Goal: Information Seeking & Learning: Find specific fact

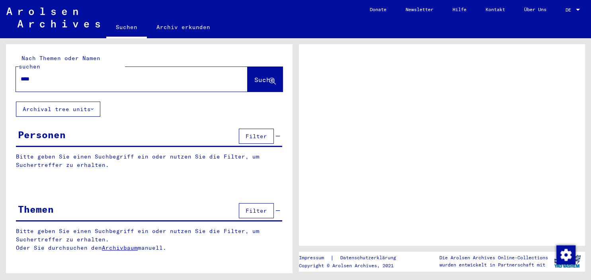
type input "*****"
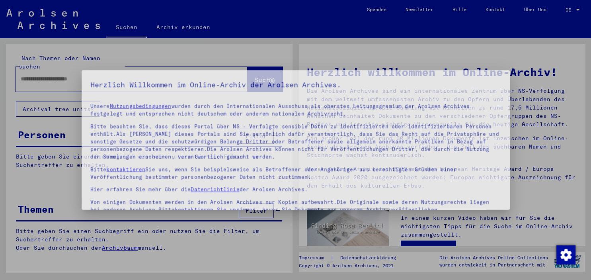
scroll to position [68, 0]
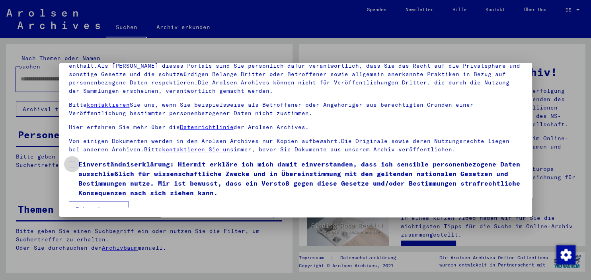
click at [74, 161] on span at bounding box center [72, 164] width 6 height 6
click at [93, 208] on mat-dialog-container "Herzlich Willkommen im Online-Archiv der Arolsen Archives. Unsere Nutzungsbedin…" at bounding box center [295, 140] width 472 height 154
click at [91, 201] on button "Ich stimme zu" at bounding box center [99, 208] width 60 height 15
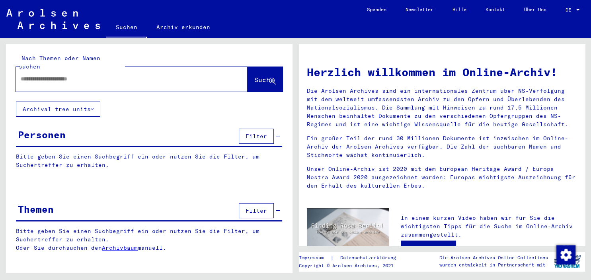
click at [44, 75] on input "text" at bounding box center [122, 79] width 203 height 8
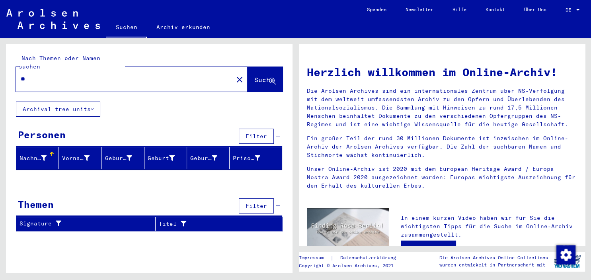
type input "*"
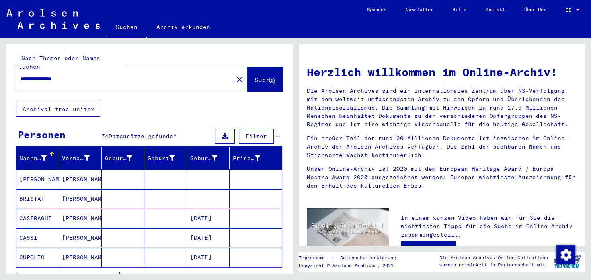
click at [107, 76] on div "**********" at bounding box center [120, 79] width 208 height 18
click at [142, 75] on input "**********" at bounding box center [122, 79] width 203 height 8
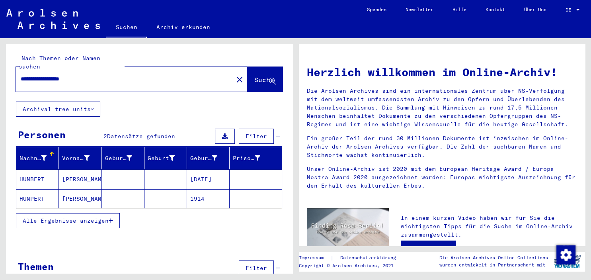
click at [192, 190] on mat-cell "1914" at bounding box center [208, 198] width 43 height 19
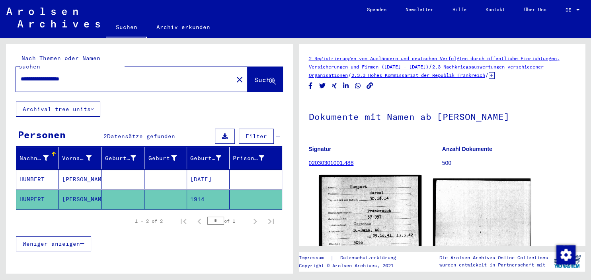
click at [400, 213] on img at bounding box center [370, 240] width 102 height 130
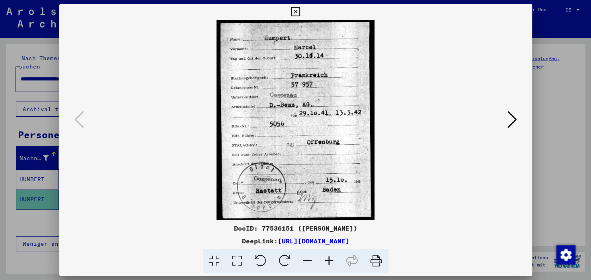
click at [49, 172] on div at bounding box center [295, 140] width 591 height 280
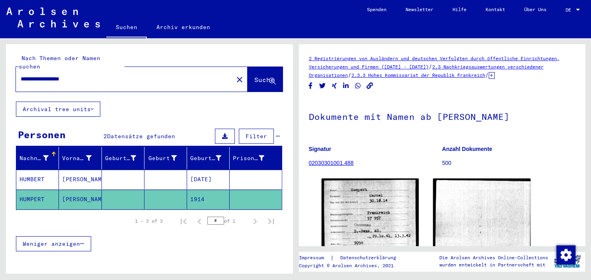
click at [61, 169] on mat-cell "[PERSON_NAME]" at bounding box center [80, 178] width 43 height 19
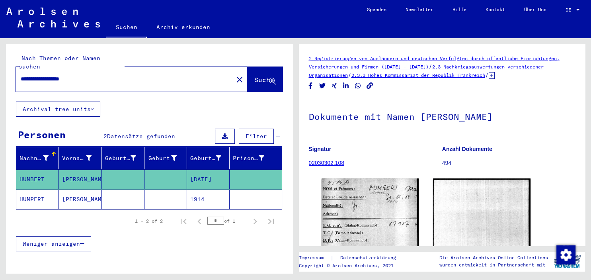
click at [98, 75] on input "**********" at bounding box center [125, 79] width 208 height 8
type input "**********"
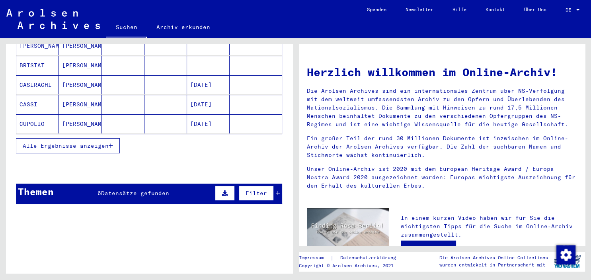
scroll to position [132, 0]
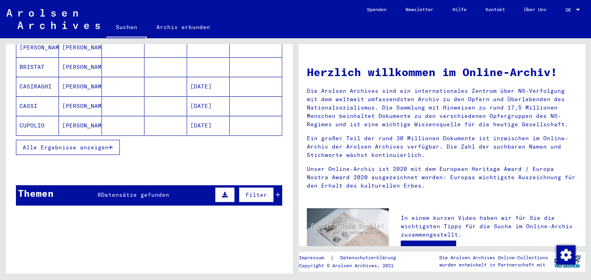
click at [113, 140] on button "Alle Ergebnisse anzeigen" at bounding box center [68, 147] width 104 height 15
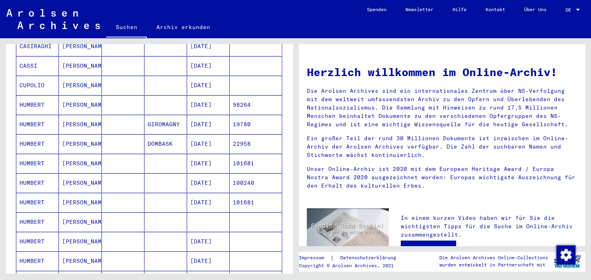
scroll to position [175, 0]
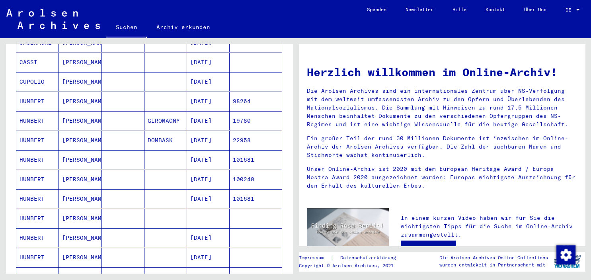
click at [188, 208] on mat-cell at bounding box center [208, 217] width 43 height 19
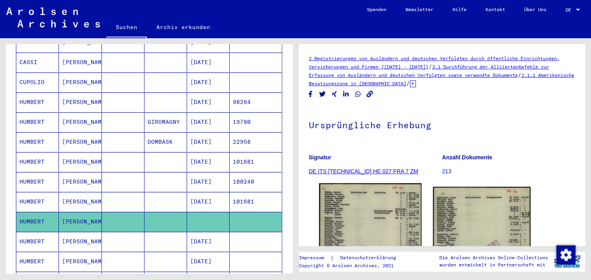
click at [381, 195] on img at bounding box center [370, 254] width 102 height 143
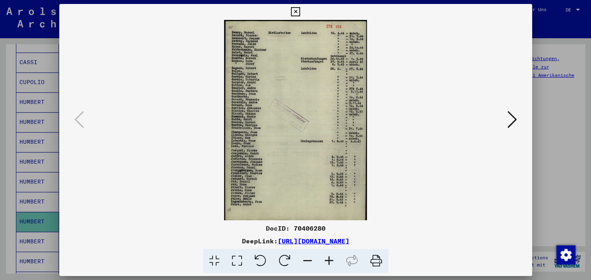
click at [328, 251] on icon at bounding box center [328, 261] width 21 height 24
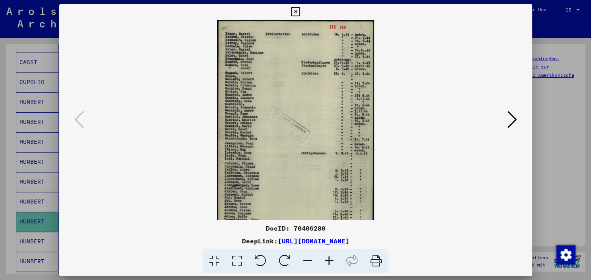
click at [328, 251] on icon at bounding box center [328, 261] width 21 height 24
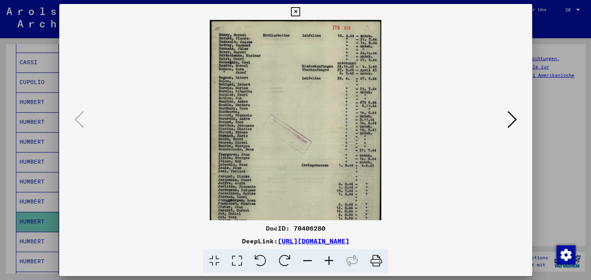
click at [328, 251] on icon at bounding box center [328, 261] width 21 height 24
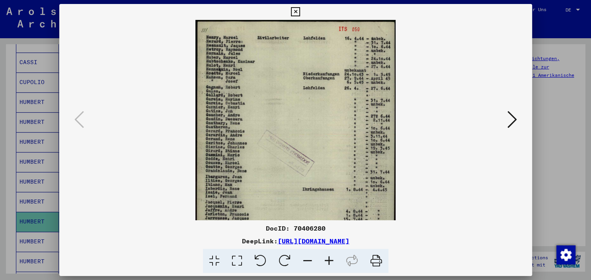
click at [328, 251] on icon at bounding box center [328, 261] width 21 height 24
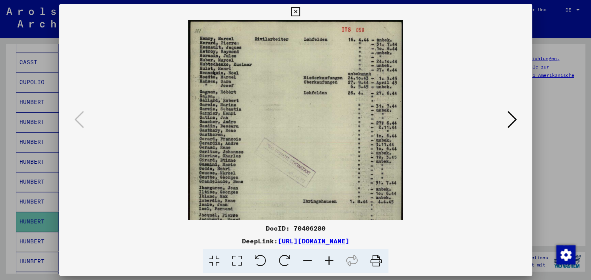
click at [328, 251] on icon at bounding box center [328, 261] width 21 height 24
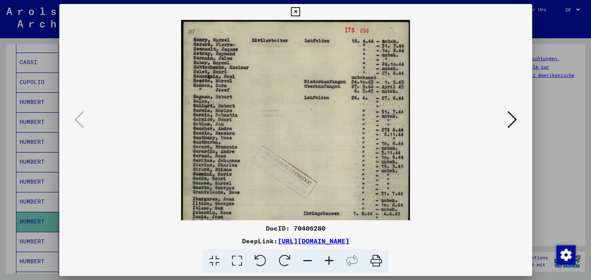
click at [328, 251] on icon at bounding box center [328, 261] width 21 height 24
click at [328, 250] on icon at bounding box center [328, 261] width 21 height 24
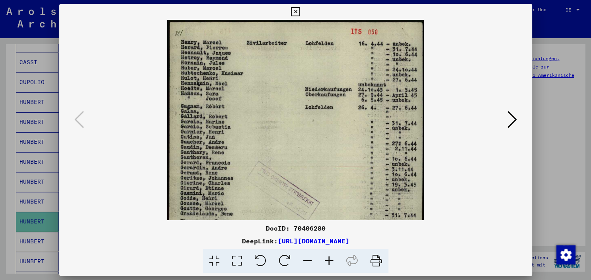
click at [328, 250] on icon at bounding box center [328, 261] width 21 height 24
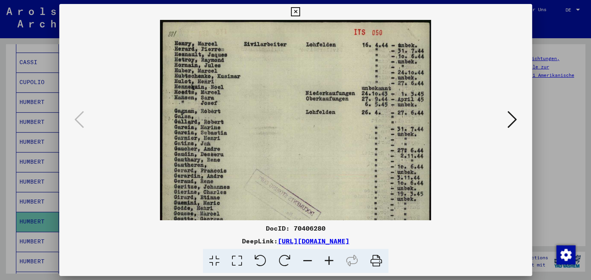
drag, startPoint x: 328, startPoint y: 250, endPoint x: 327, endPoint y: 240, distance: 10.0
click at [328, 250] on icon at bounding box center [328, 261] width 21 height 24
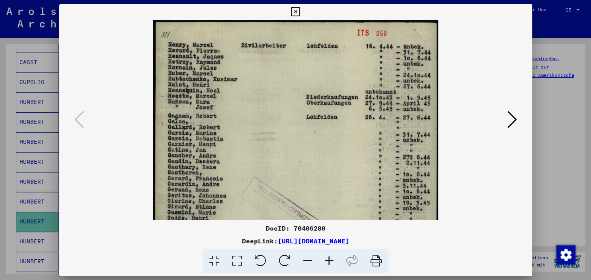
click at [300, 12] on icon at bounding box center [295, 12] width 9 height 10
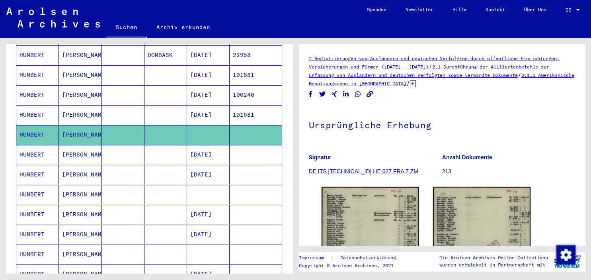
scroll to position [264, 0]
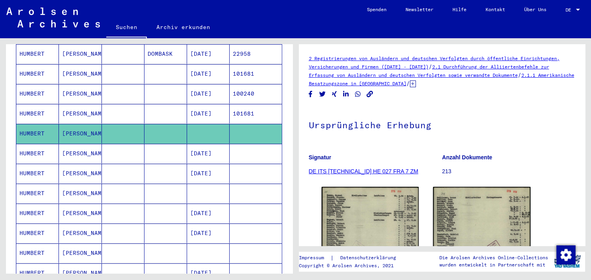
click at [80, 183] on mat-cell "[PERSON_NAME]" at bounding box center [80, 192] width 43 height 19
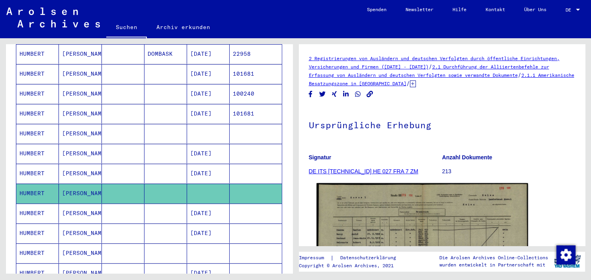
click at [499, 206] on img at bounding box center [421, 257] width 211 height 149
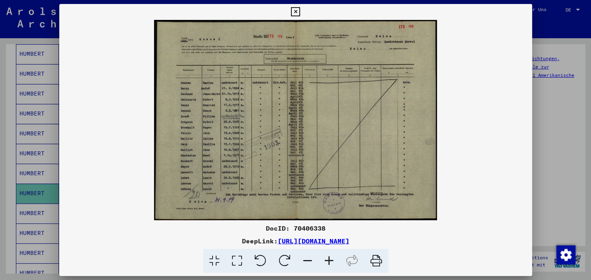
click at [330, 258] on icon at bounding box center [328, 261] width 21 height 24
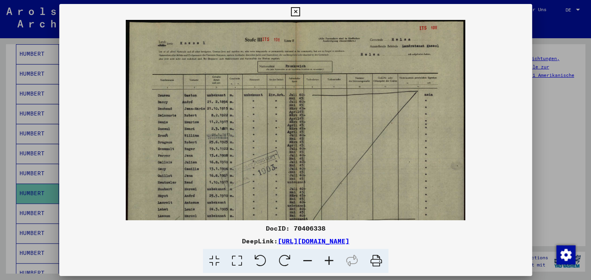
click at [330, 258] on icon at bounding box center [328, 261] width 21 height 24
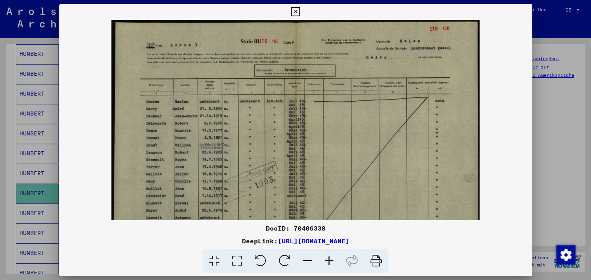
click at [330, 258] on icon at bounding box center [328, 261] width 21 height 24
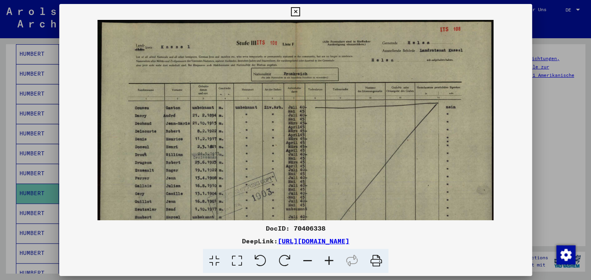
click at [330, 258] on icon at bounding box center [328, 261] width 21 height 24
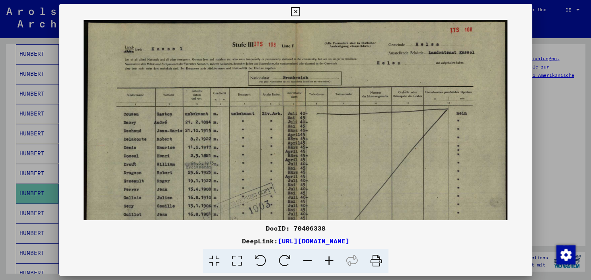
click at [330, 258] on icon at bounding box center [328, 261] width 21 height 24
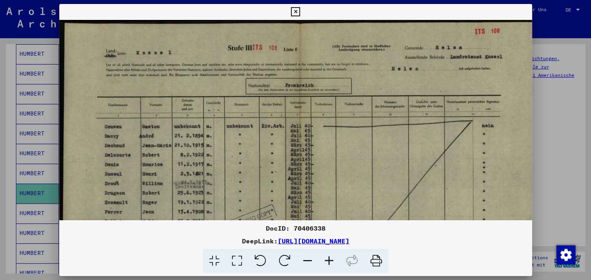
click at [330, 256] on icon at bounding box center [328, 261] width 21 height 24
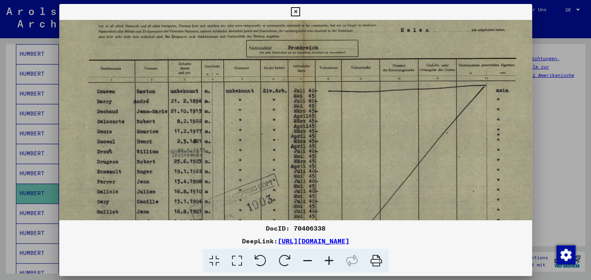
scroll to position [48, 12]
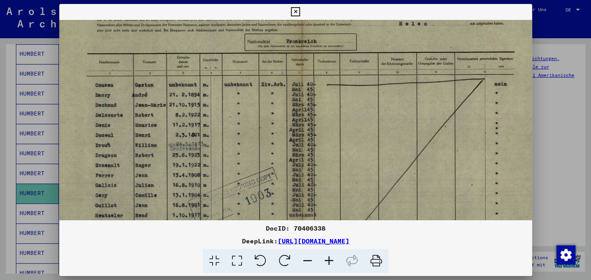
drag, startPoint x: 229, startPoint y: 134, endPoint x: 217, endPoint y: 86, distance: 48.8
click at [217, 86] on img at bounding box center [301, 151] width 508 height 359
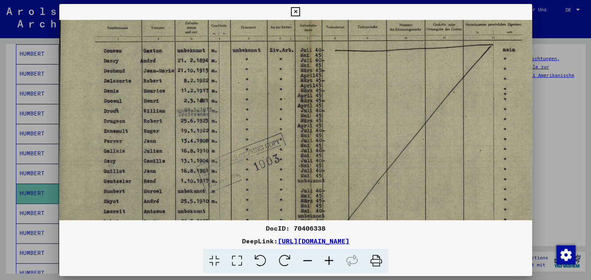
scroll to position [159, 0]
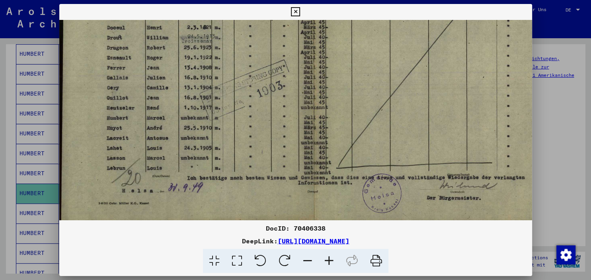
drag, startPoint x: 251, startPoint y: 151, endPoint x: 268, endPoint y: 31, distance: 121.3
click at [268, 38] on img at bounding box center [313, 43] width 508 height 359
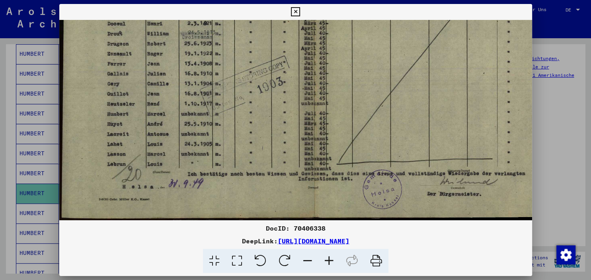
click at [300, 10] on icon at bounding box center [295, 12] width 9 height 10
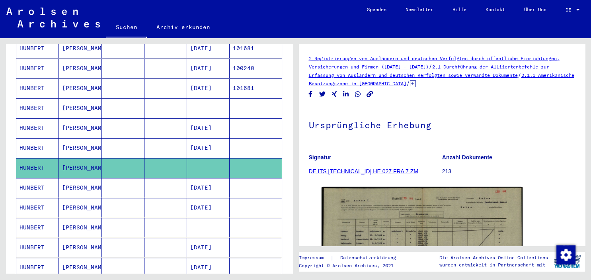
scroll to position [308, 0]
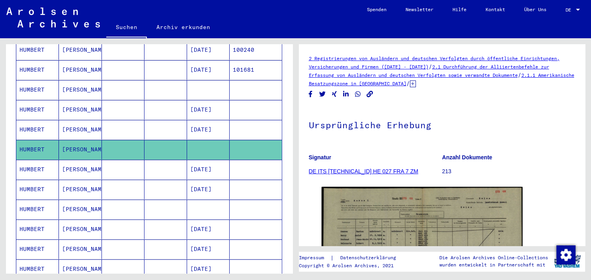
click at [202, 202] on mat-cell at bounding box center [208, 208] width 43 height 19
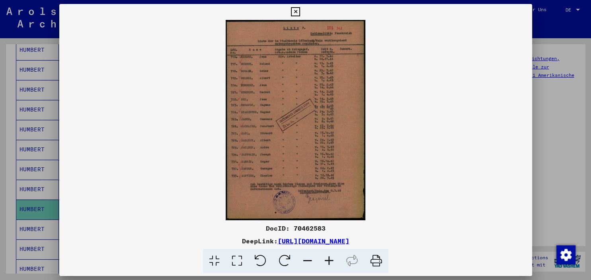
click at [332, 262] on icon at bounding box center [328, 261] width 21 height 24
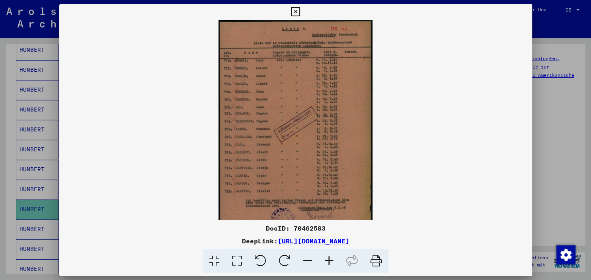
click at [332, 262] on icon at bounding box center [328, 261] width 21 height 24
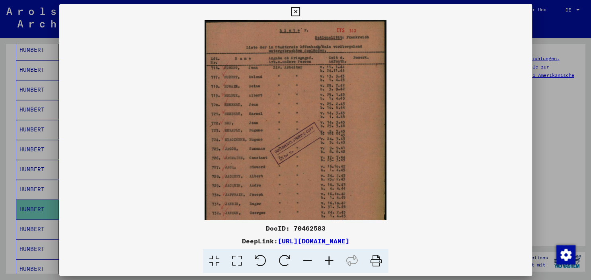
click at [332, 262] on icon at bounding box center [328, 261] width 21 height 24
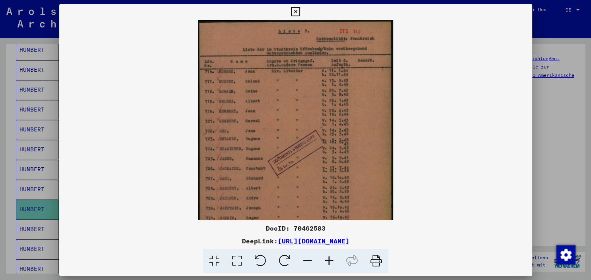
click at [332, 262] on icon at bounding box center [328, 261] width 21 height 24
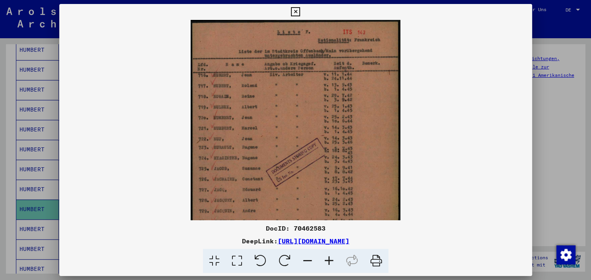
click at [332, 262] on icon at bounding box center [328, 261] width 21 height 24
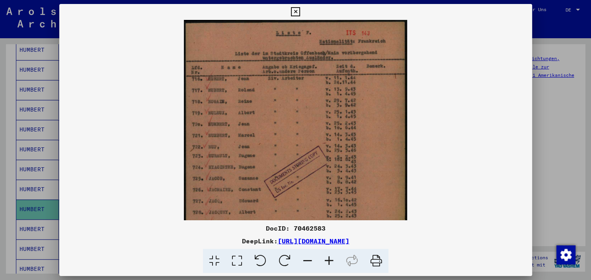
click at [332, 262] on icon at bounding box center [328, 261] width 21 height 24
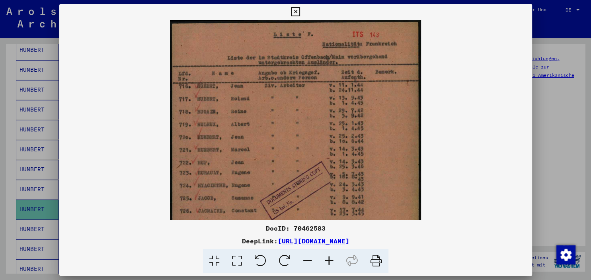
click at [331, 261] on icon at bounding box center [328, 261] width 21 height 24
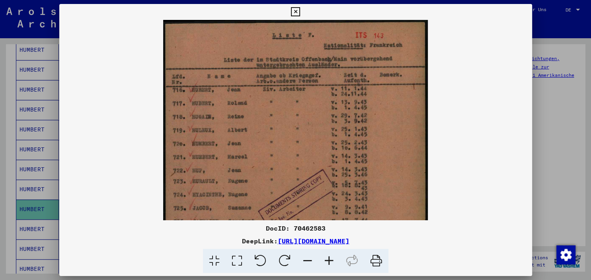
click at [331, 261] on icon at bounding box center [328, 261] width 21 height 24
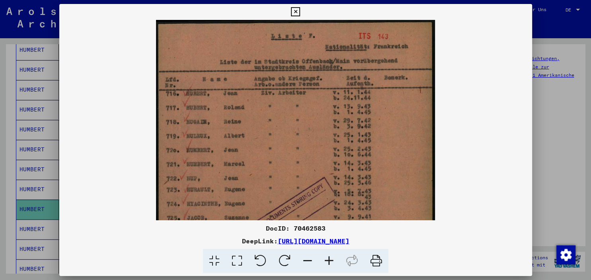
click at [331, 260] on icon at bounding box center [328, 261] width 21 height 24
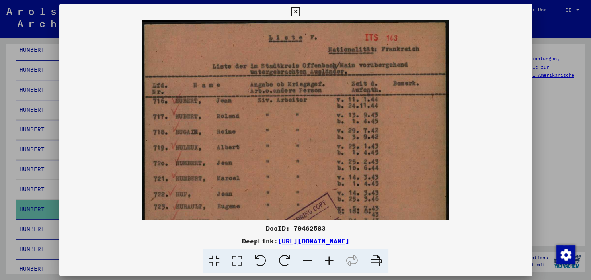
click at [331, 260] on icon at bounding box center [328, 261] width 21 height 24
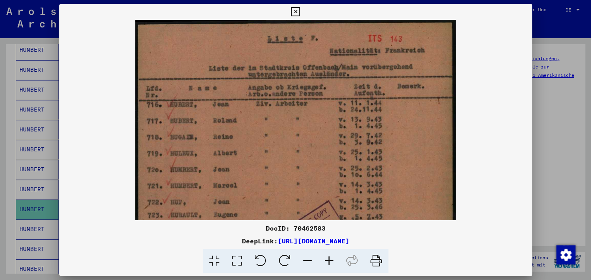
click at [331, 260] on icon at bounding box center [328, 261] width 21 height 24
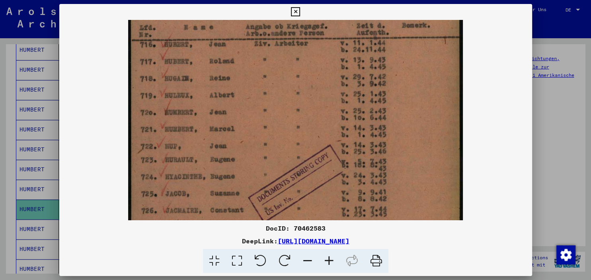
drag, startPoint x: 259, startPoint y: 187, endPoint x: 259, endPoint y: 120, distance: 67.2
click at [262, 124] on img at bounding box center [295, 195] width 334 height 478
drag, startPoint x: 527, startPoint y: 9, endPoint x: 514, endPoint y: 16, distance: 14.8
click at [302, 14] on button at bounding box center [295, 12] width 14 height 16
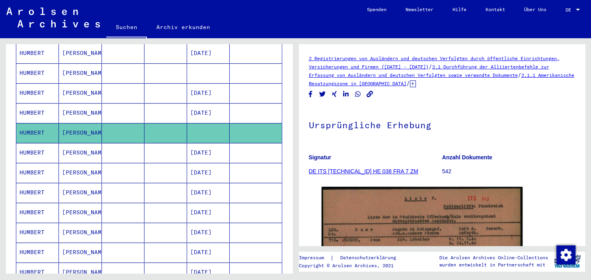
scroll to position [396, 0]
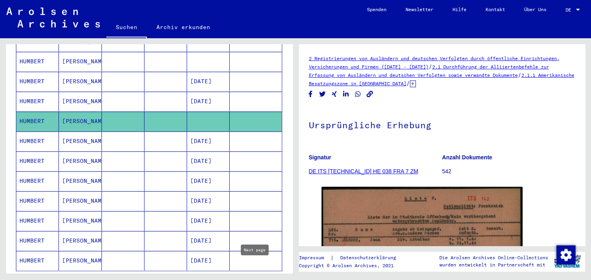
click at [254, 277] on icon "Next page" at bounding box center [254, 282] width 11 height 11
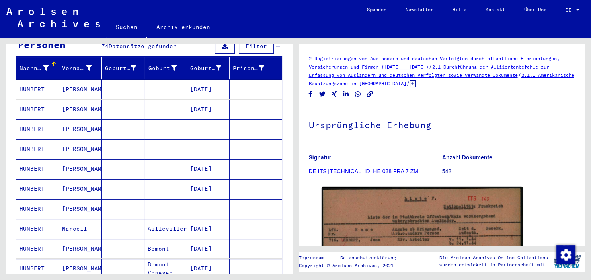
scroll to position [89, 0]
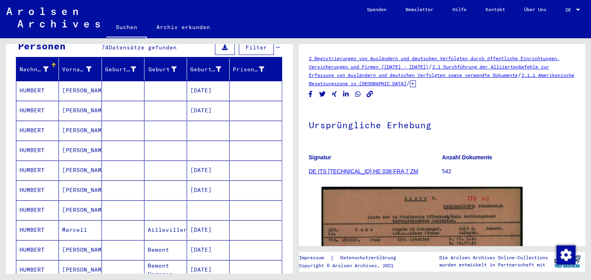
click at [198, 126] on mat-cell at bounding box center [208, 129] width 43 height 19
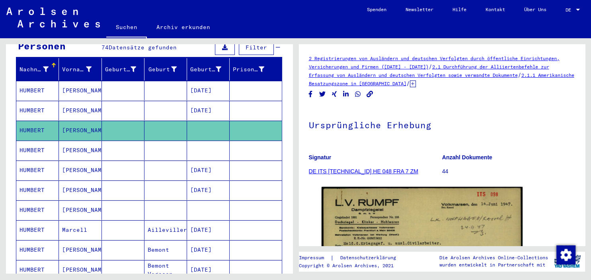
click at [199, 142] on mat-cell at bounding box center [208, 149] width 43 height 19
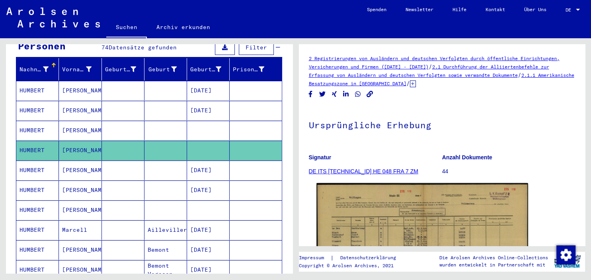
click at [420, 225] on img at bounding box center [421, 258] width 211 height 151
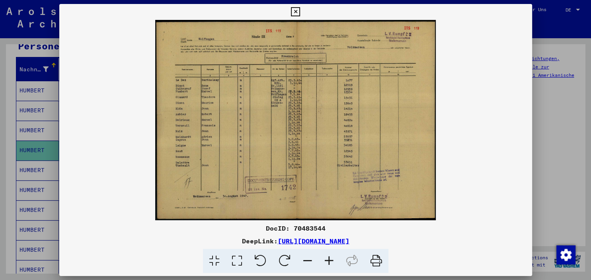
click at [333, 267] on icon at bounding box center [328, 261] width 21 height 24
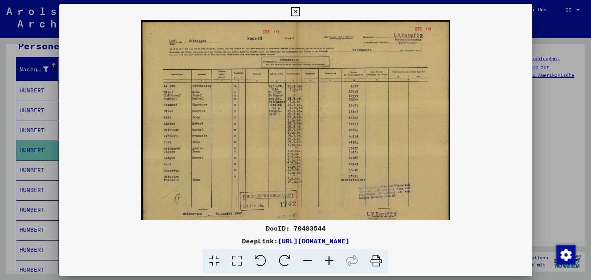
click at [333, 267] on icon at bounding box center [328, 261] width 21 height 24
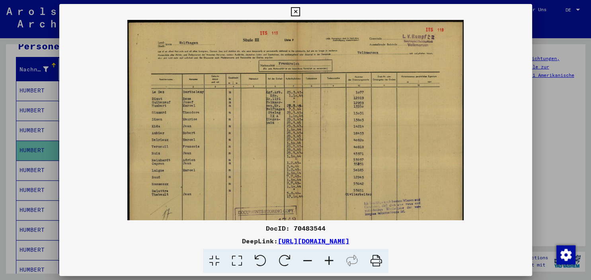
click at [333, 267] on icon at bounding box center [328, 261] width 21 height 24
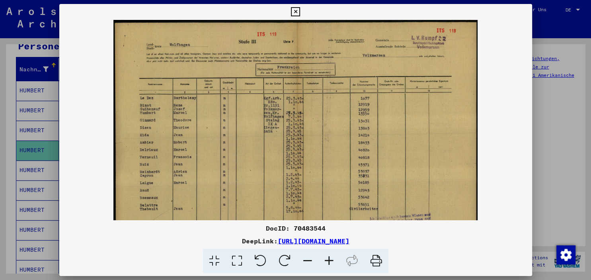
click at [333, 267] on icon at bounding box center [328, 261] width 21 height 24
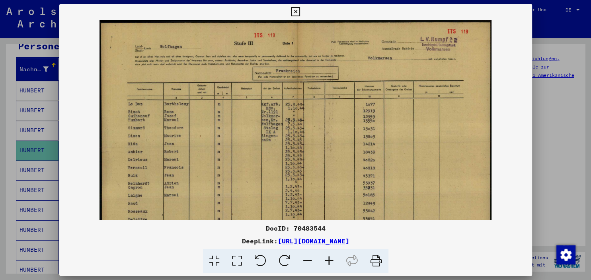
click at [333, 267] on icon at bounding box center [328, 261] width 21 height 24
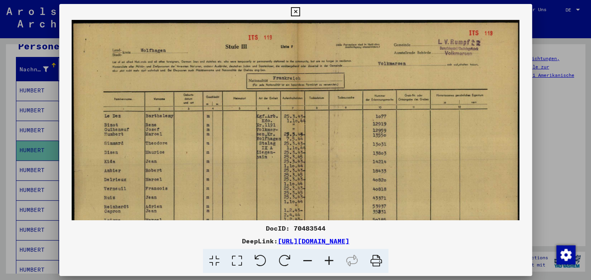
click at [300, 14] on icon at bounding box center [295, 12] width 9 height 10
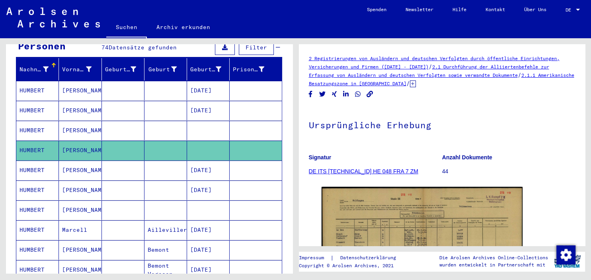
click at [111, 205] on mat-cell at bounding box center [123, 209] width 43 height 19
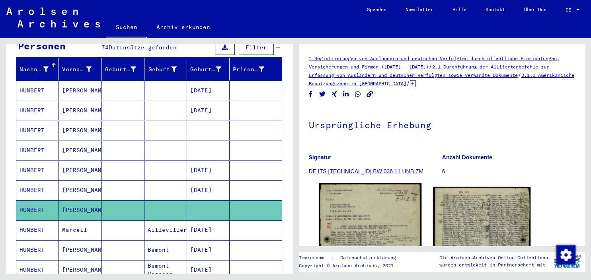
click at [347, 225] on img at bounding box center [370, 255] width 102 height 144
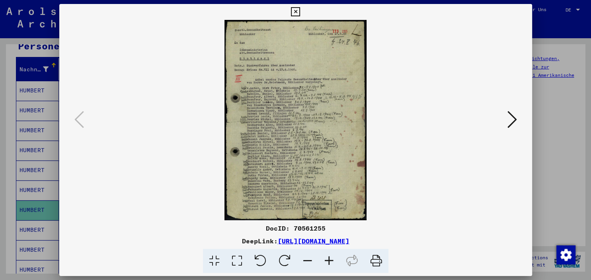
click at [328, 262] on icon at bounding box center [328, 261] width 21 height 24
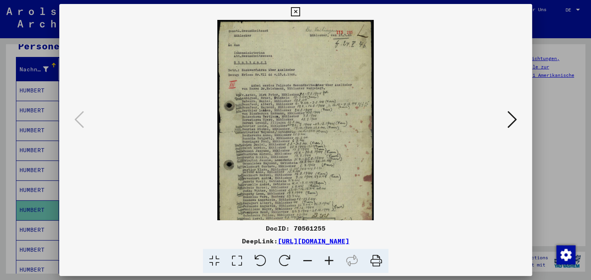
click at [328, 262] on icon at bounding box center [328, 261] width 21 height 24
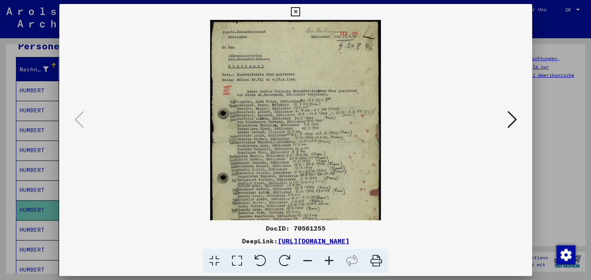
click at [328, 262] on icon at bounding box center [328, 261] width 21 height 24
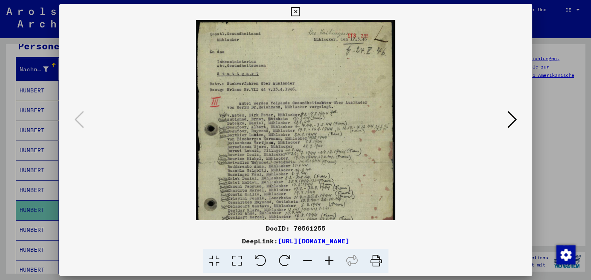
click at [328, 262] on icon at bounding box center [328, 261] width 21 height 24
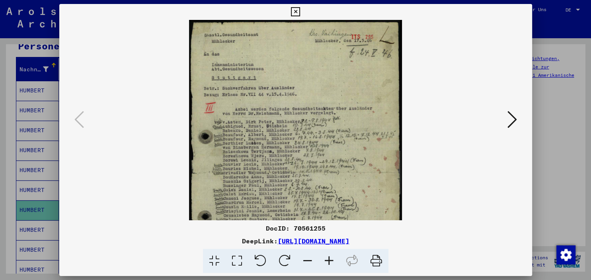
click at [328, 262] on icon at bounding box center [328, 261] width 21 height 24
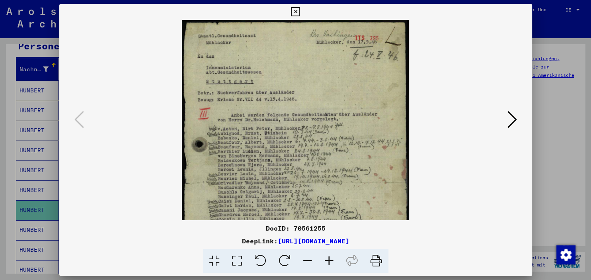
click at [328, 262] on icon at bounding box center [328, 261] width 21 height 24
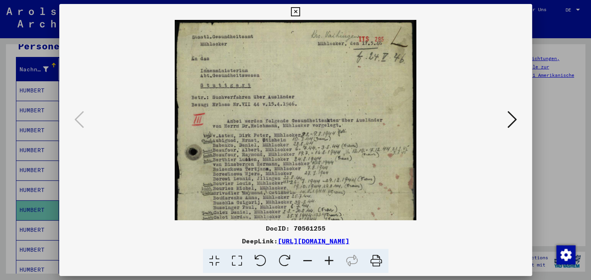
click at [328, 262] on icon at bounding box center [328, 261] width 21 height 24
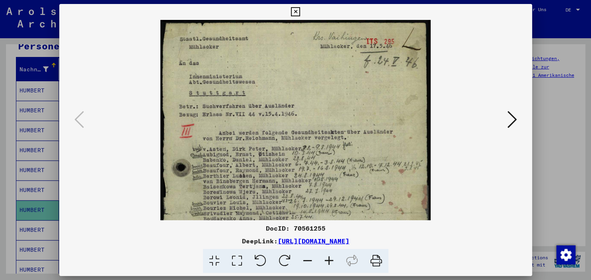
click at [328, 262] on icon at bounding box center [328, 261] width 21 height 24
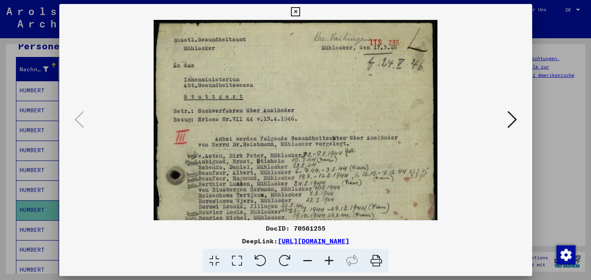
click at [328, 262] on icon at bounding box center [328, 261] width 21 height 24
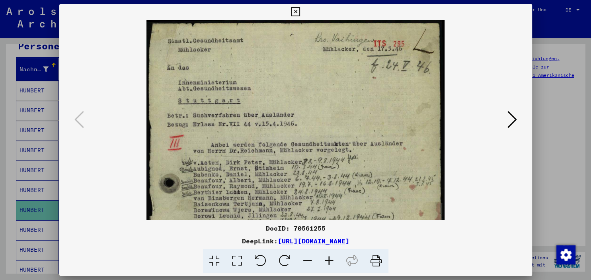
click at [328, 262] on icon at bounding box center [328, 261] width 21 height 24
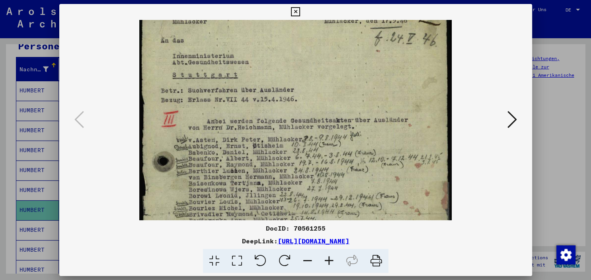
scroll to position [47, 0]
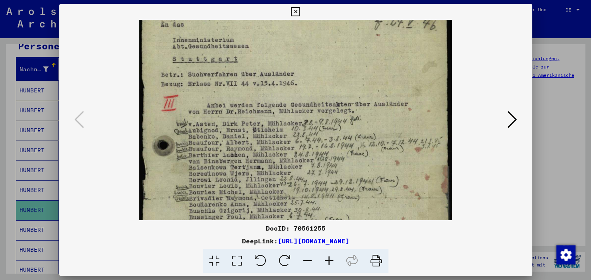
drag, startPoint x: 265, startPoint y: 188, endPoint x: 262, endPoint y: 138, distance: 50.2
click at [262, 142] on img at bounding box center [295, 193] width 312 height 439
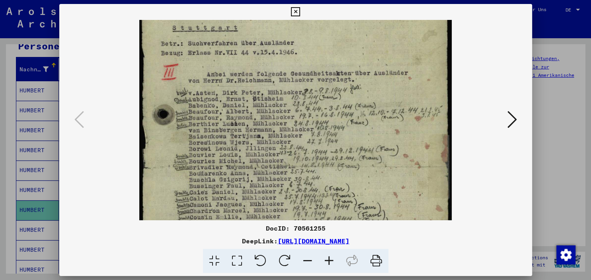
drag, startPoint x: 273, startPoint y: 173, endPoint x: 265, endPoint y: 136, distance: 37.4
click at [265, 142] on img at bounding box center [295, 162] width 312 height 439
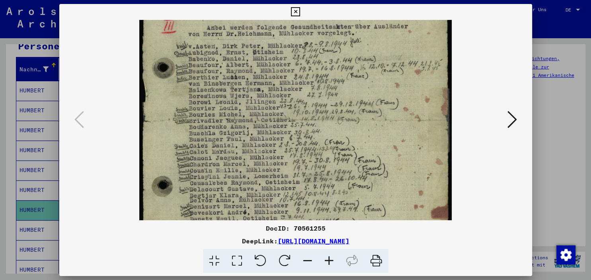
drag, startPoint x: 252, startPoint y: 177, endPoint x: 244, endPoint y: 88, distance: 89.5
click at [244, 95] on img at bounding box center [295, 116] width 312 height 439
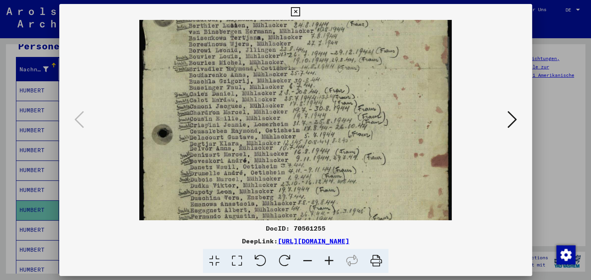
drag, startPoint x: 234, startPoint y: 167, endPoint x: 230, endPoint y: 130, distance: 37.2
click at [230, 134] on img at bounding box center [295, 64] width 312 height 439
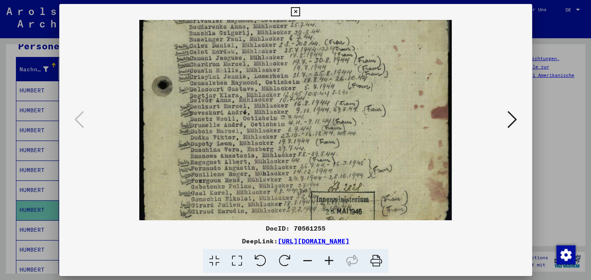
drag, startPoint x: 227, startPoint y: 171, endPoint x: 222, endPoint y: 117, distance: 53.9
click at [222, 123] on img at bounding box center [295, 16] width 312 height 439
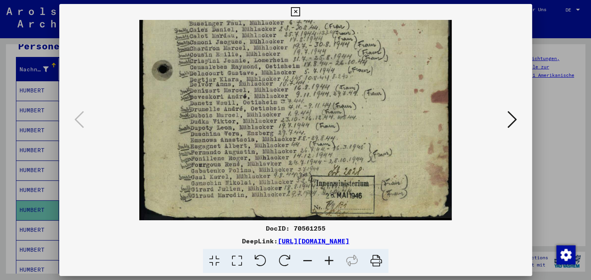
click at [515, 128] on icon at bounding box center [512, 119] width 10 height 19
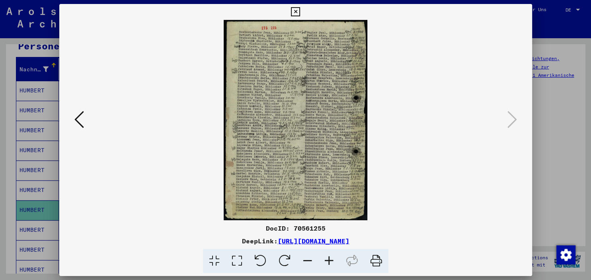
scroll to position [0, 0]
click at [330, 258] on icon at bounding box center [328, 261] width 21 height 24
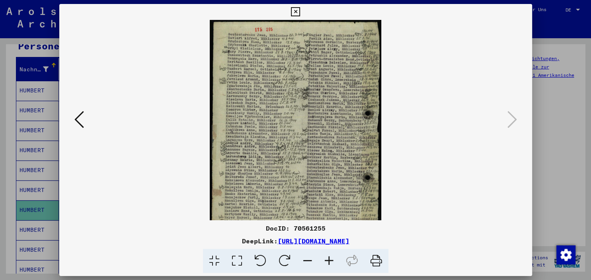
click at [330, 258] on icon at bounding box center [328, 261] width 21 height 24
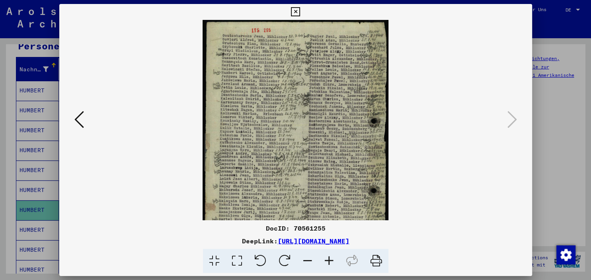
click at [330, 258] on icon at bounding box center [328, 261] width 21 height 24
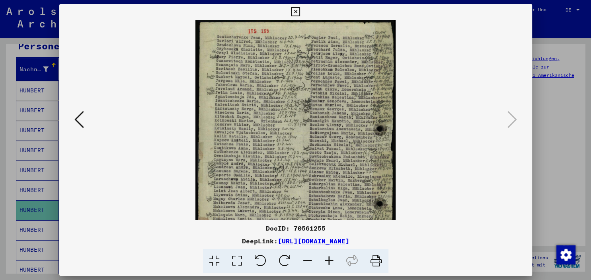
click at [330, 258] on icon at bounding box center [328, 261] width 21 height 24
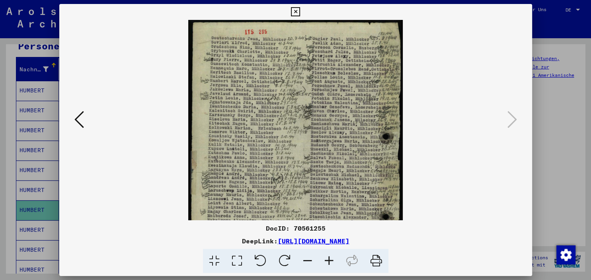
click at [330, 258] on icon at bounding box center [328, 261] width 21 height 24
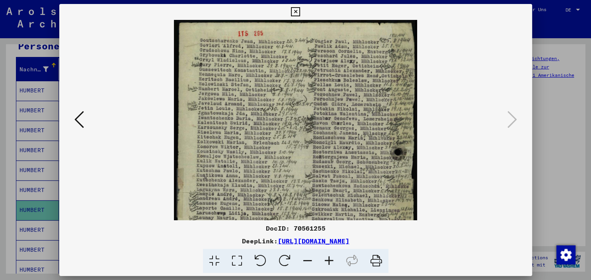
click at [330, 258] on icon at bounding box center [328, 261] width 21 height 24
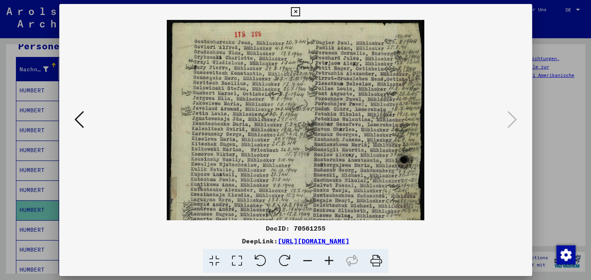
click at [330, 258] on icon at bounding box center [328, 261] width 21 height 24
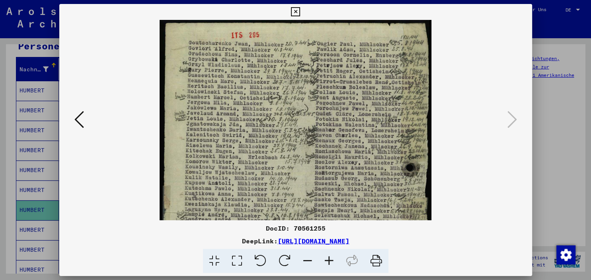
click at [330, 258] on icon at bounding box center [328, 261] width 21 height 24
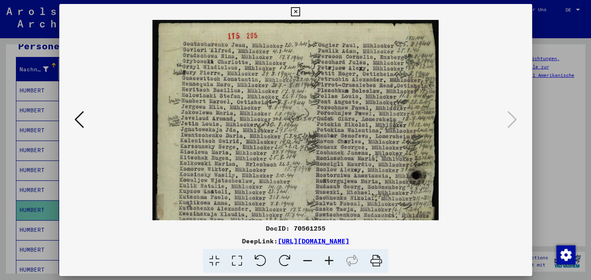
click at [330, 258] on icon at bounding box center [328, 261] width 21 height 24
click at [329, 257] on icon at bounding box center [328, 261] width 21 height 24
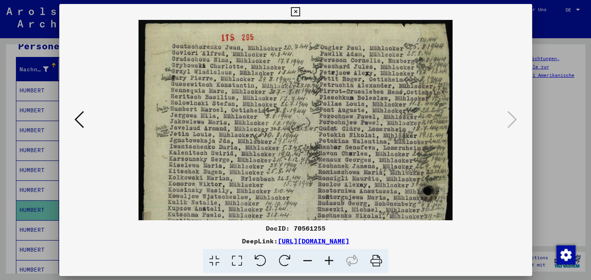
click at [329, 257] on icon at bounding box center [328, 261] width 21 height 24
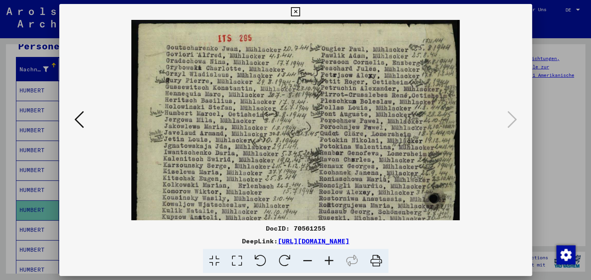
click at [329, 257] on icon at bounding box center [328, 261] width 21 height 24
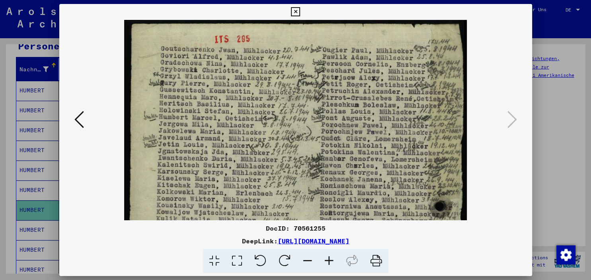
click at [329, 257] on icon at bounding box center [328, 261] width 21 height 24
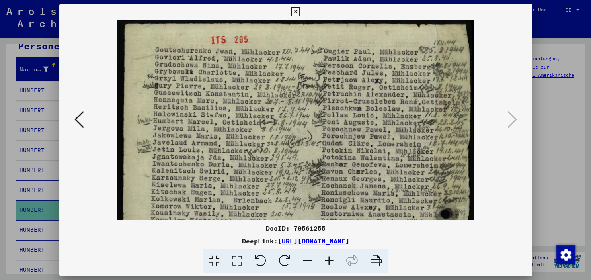
click at [329, 257] on icon at bounding box center [328, 261] width 21 height 24
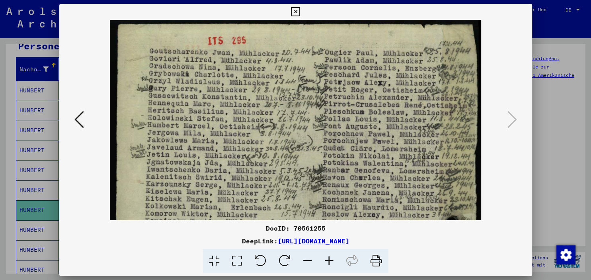
click at [328, 256] on icon at bounding box center [328, 261] width 21 height 24
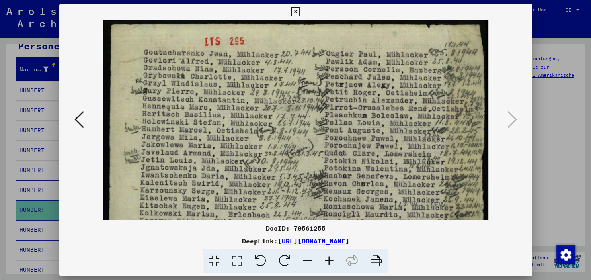
drag, startPoint x: 525, startPoint y: 13, endPoint x: 498, endPoint y: 30, distance: 32.0
click at [300, 13] on icon at bounding box center [295, 12] width 9 height 10
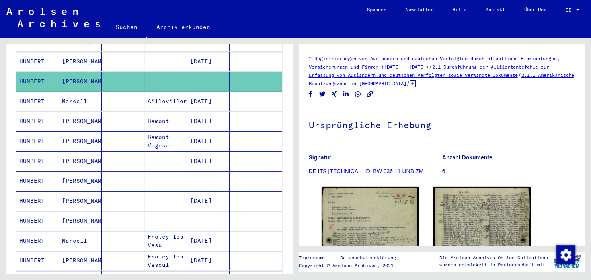
scroll to position [220, 0]
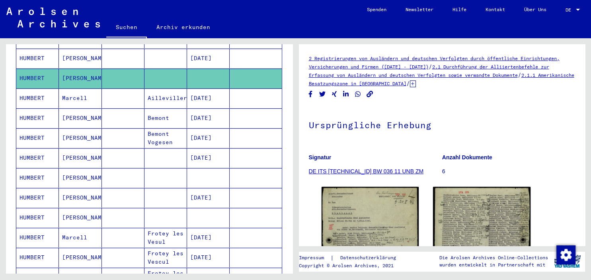
click at [130, 168] on mat-cell at bounding box center [123, 177] width 43 height 19
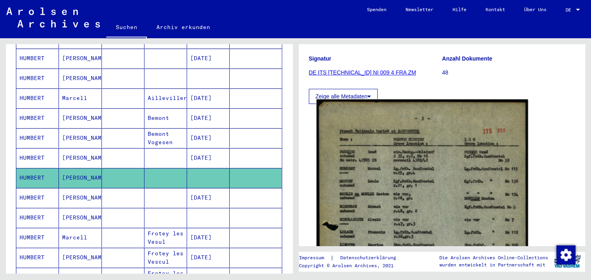
scroll to position [132, 0]
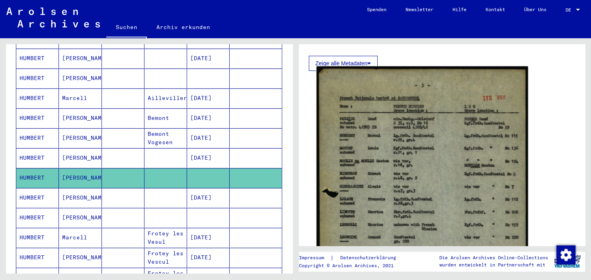
click at [433, 193] on img at bounding box center [421, 226] width 211 height 321
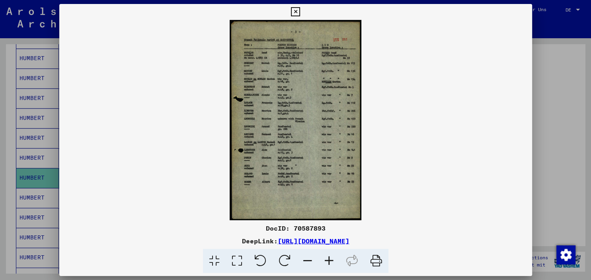
click at [335, 264] on icon at bounding box center [328, 261] width 21 height 24
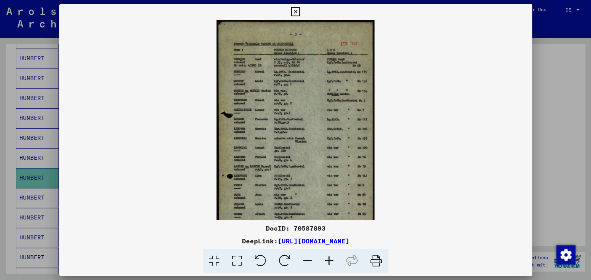
click at [335, 264] on icon at bounding box center [328, 261] width 21 height 24
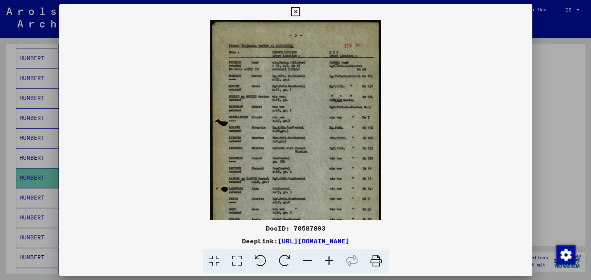
click at [335, 264] on icon at bounding box center [328, 261] width 21 height 24
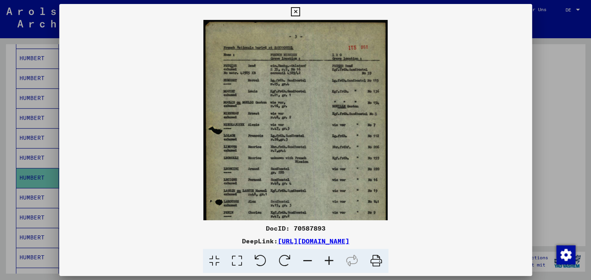
click at [335, 264] on icon at bounding box center [328, 261] width 21 height 24
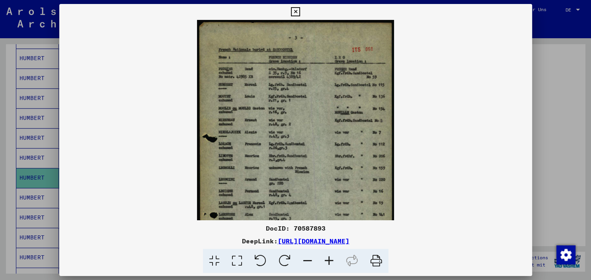
click at [335, 264] on icon at bounding box center [328, 261] width 21 height 24
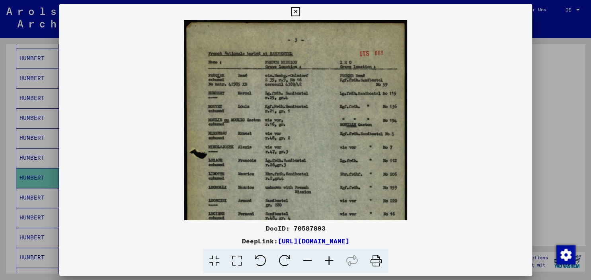
click at [335, 264] on icon at bounding box center [328, 261] width 21 height 24
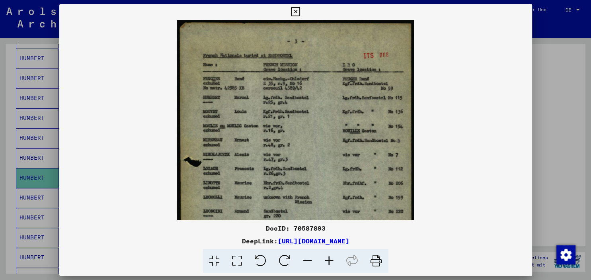
click at [335, 264] on icon at bounding box center [328, 261] width 21 height 24
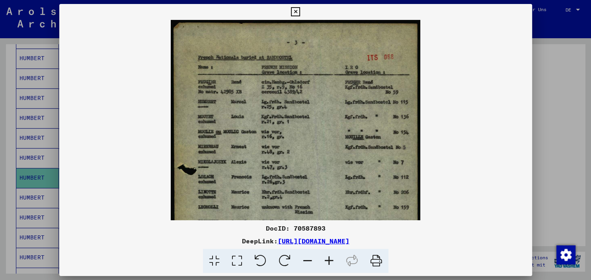
click at [335, 264] on icon at bounding box center [328, 261] width 21 height 24
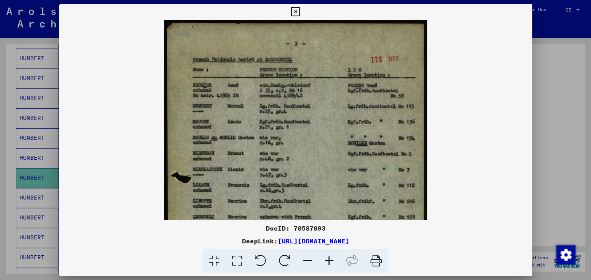
click at [334, 263] on icon at bounding box center [328, 261] width 21 height 24
click at [334, 262] on icon at bounding box center [328, 261] width 21 height 24
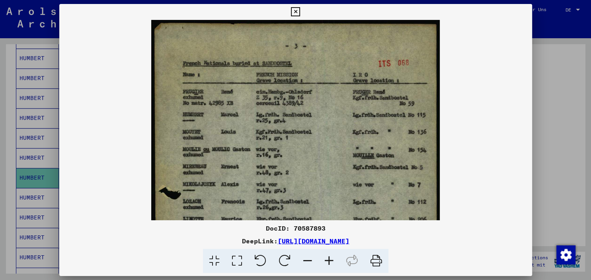
click at [334, 262] on icon at bounding box center [328, 261] width 21 height 24
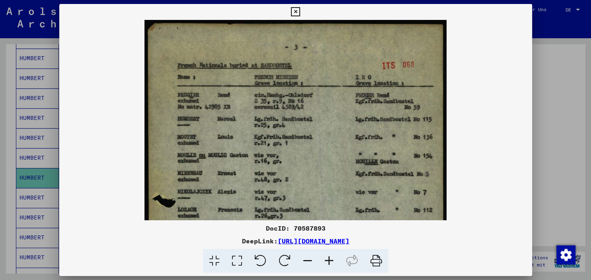
click at [333, 262] on icon at bounding box center [328, 261] width 21 height 24
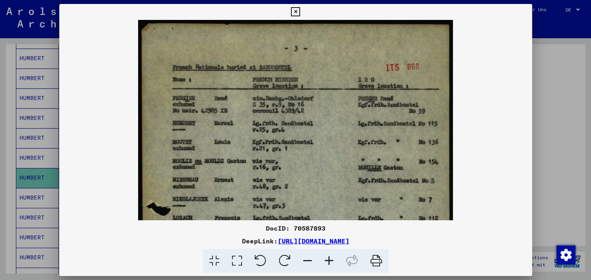
click at [333, 262] on icon at bounding box center [328, 261] width 21 height 24
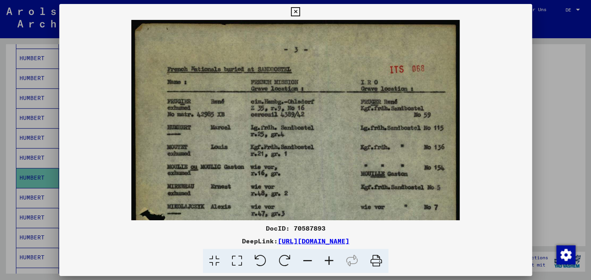
click at [302, 18] on div at bounding box center [295, 12] width 14 height 16
click at [302, 17] on button at bounding box center [295, 12] width 14 height 16
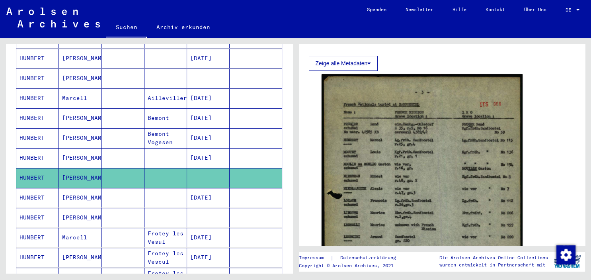
click at [207, 212] on mat-cell at bounding box center [208, 217] width 43 height 19
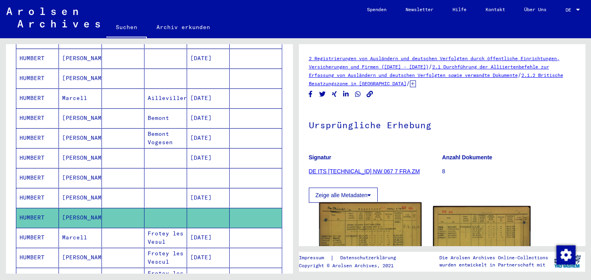
click at [397, 231] on img at bounding box center [370, 276] width 102 height 148
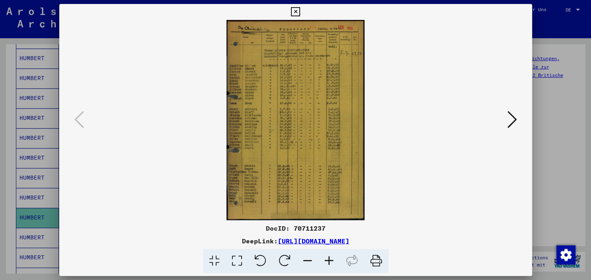
click at [330, 259] on icon at bounding box center [328, 261] width 21 height 24
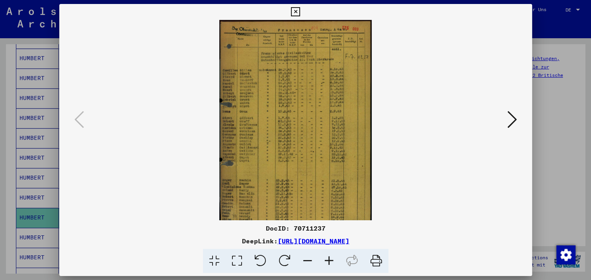
click at [330, 259] on icon at bounding box center [328, 261] width 21 height 24
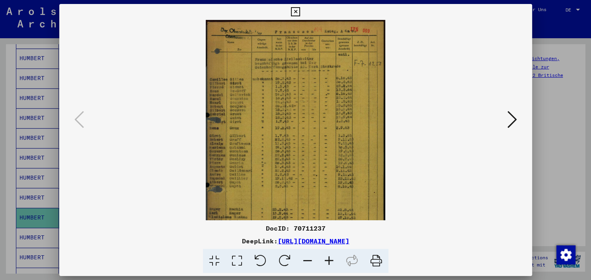
click at [330, 259] on icon at bounding box center [328, 261] width 21 height 24
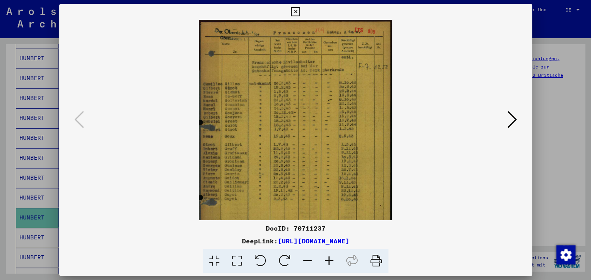
click at [330, 259] on icon at bounding box center [328, 261] width 21 height 24
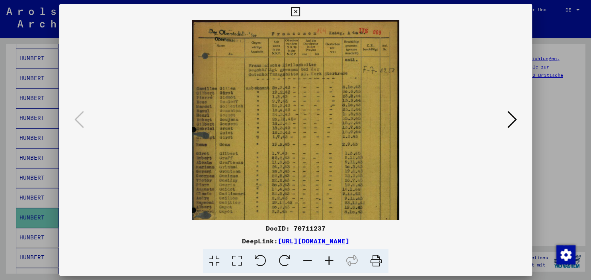
click at [330, 259] on icon at bounding box center [328, 261] width 21 height 24
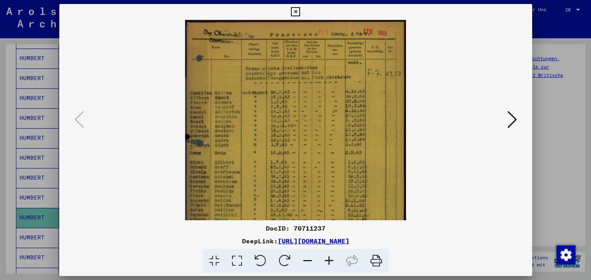
click at [330, 258] on icon at bounding box center [328, 261] width 21 height 24
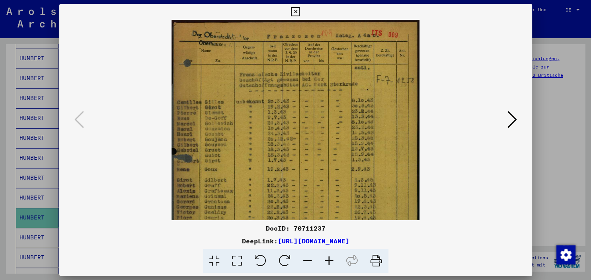
click at [330, 258] on icon at bounding box center [328, 261] width 21 height 24
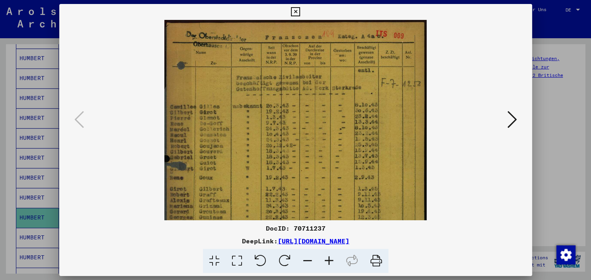
click at [330, 258] on icon at bounding box center [328, 261] width 21 height 24
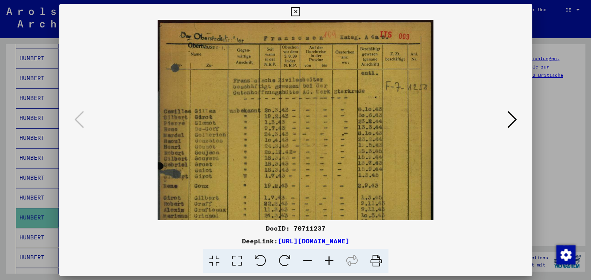
click at [330, 258] on icon at bounding box center [328, 261] width 21 height 24
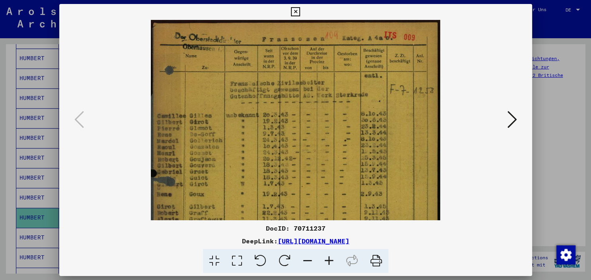
click at [330, 258] on icon at bounding box center [328, 261] width 21 height 24
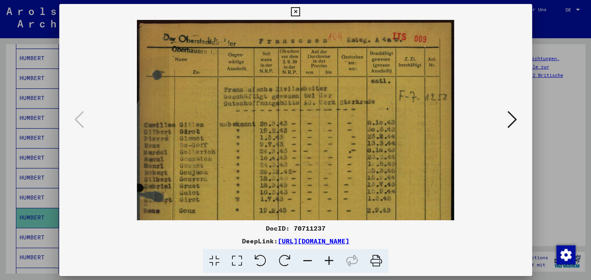
click at [330, 257] on icon at bounding box center [328, 261] width 21 height 24
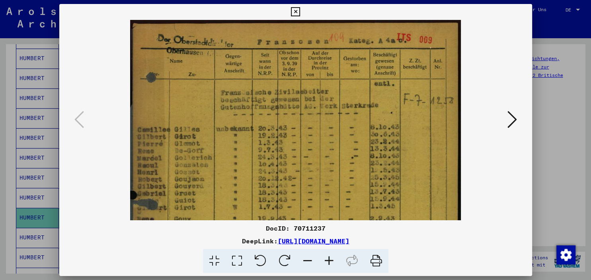
click at [330, 257] on icon at bounding box center [328, 261] width 21 height 24
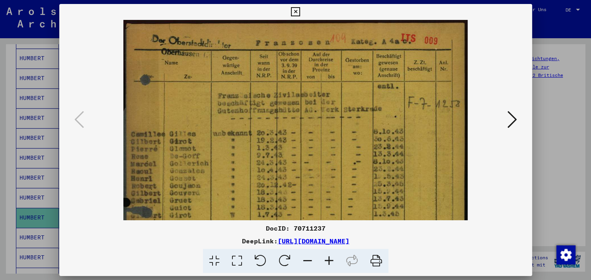
click at [331, 257] on icon at bounding box center [328, 261] width 21 height 24
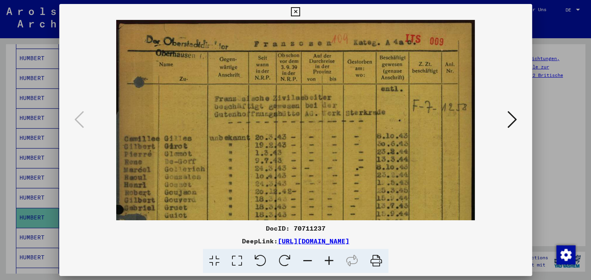
click at [331, 257] on icon at bounding box center [328, 261] width 21 height 24
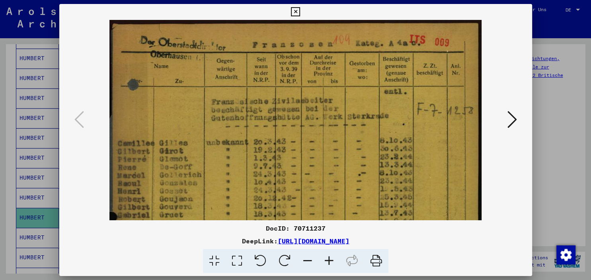
click at [300, 12] on icon at bounding box center [295, 12] width 9 height 10
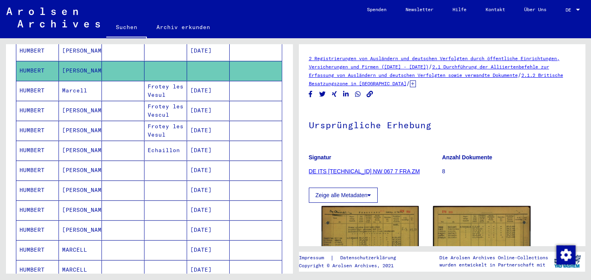
scroll to position [484, 0]
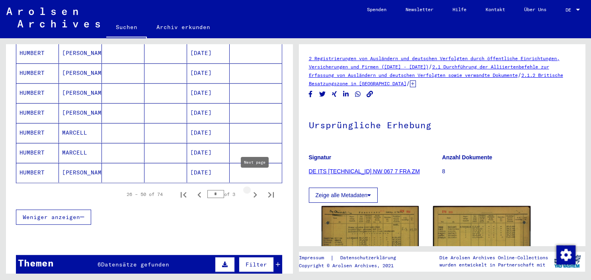
click at [255, 189] on icon "Next page" at bounding box center [254, 194] width 11 height 11
type input "*"
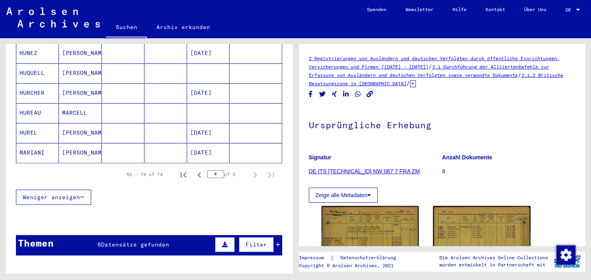
scroll to position [440, 0]
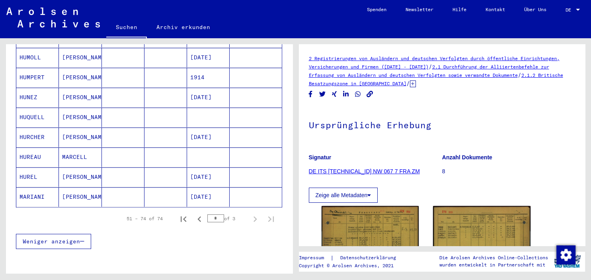
click at [188, 107] on mat-cell at bounding box center [208, 116] width 43 height 19
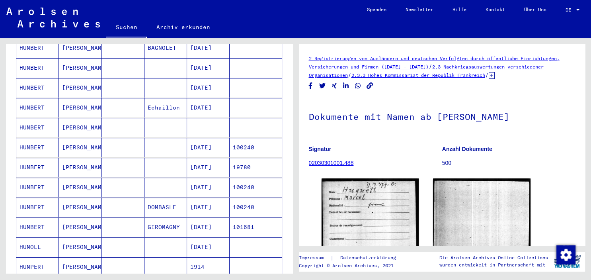
scroll to position [177, 0]
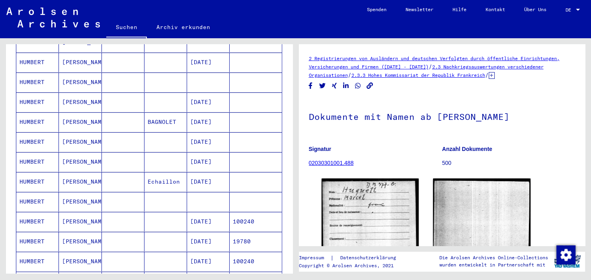
click at [210, 192] on mat-cell at bounding box center [208, 201] width 43 height 19
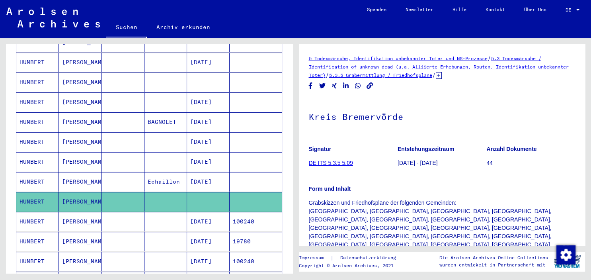
click at [214, 97] on mat-cell "[DATE]" at bounding box center [208, 101] width 43 height 19
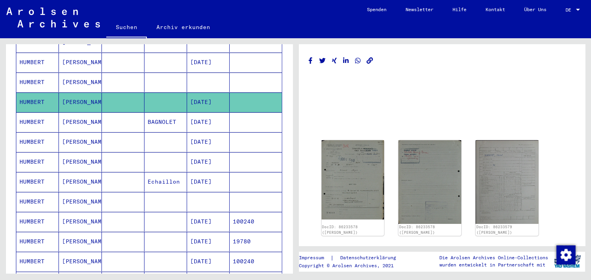
click at [220, 92] on mat-cell "[DATE]" at bounding box center [208, 101] width 43 height 19
click at [233, 72] on mat-cell at bounding box center [255, 81] width 52 height 19
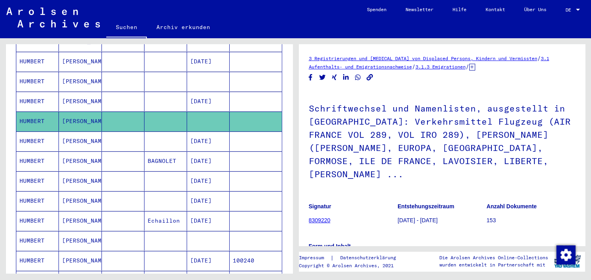
scroll to position [133, 0]
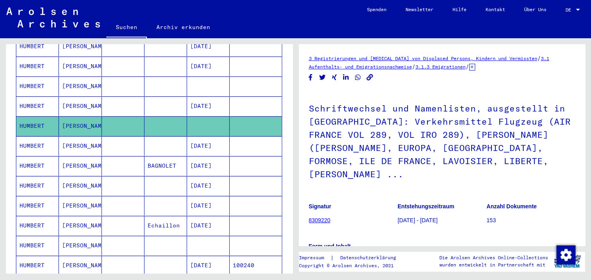
click at [192, 77] on mat-cell at bounding box center [208, 85] width 43 height 19
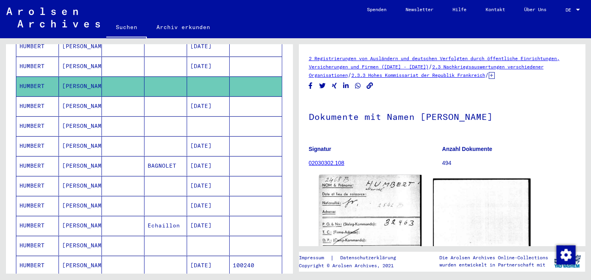
click at [377, 195] on img at bounding box center [370, 247] width 102 height 145
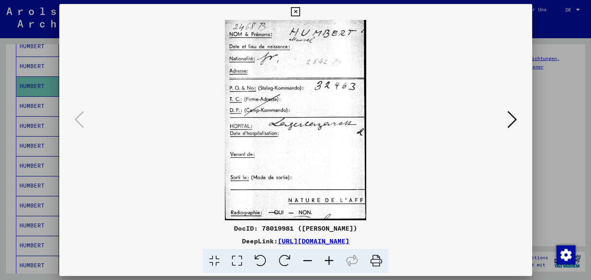
click at [513, 122] on icon at bounding box center [512, 119] width 10 height 19
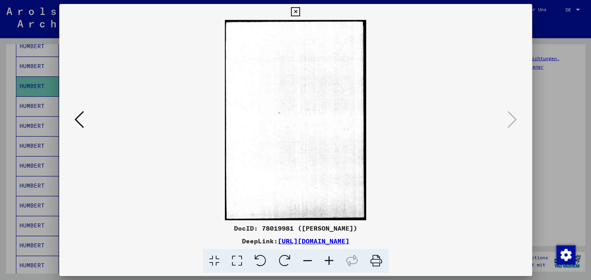
click at [72, 126] on button at bounding box center [79, 120] width 14 height 23
